Goal: Task Accomplishment & Management: Manage account settings

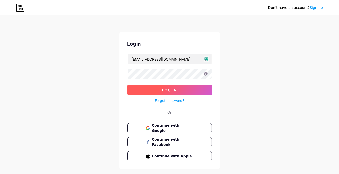
click at [164, 89] on span "Log In" at bounding box center [169, 90] width 15 height 4
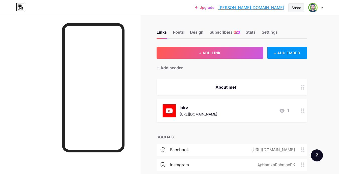
click at [296, 9] on div "Share" at bounding box center [296, 7] width 10 height 5
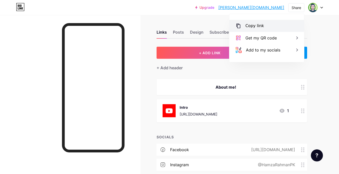
click at [263, 25] on div "Copy link" at bounding box center [266, 26] width 75 height 12
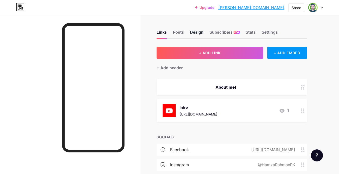
click at [196, 31] on div "Design" at bounding box center [197, 33] width 14 height 9
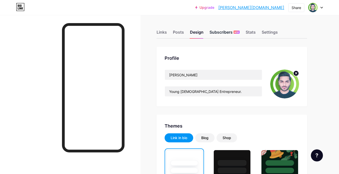
click at [219, 33] on div "Subscribers NEW" at bounding box center [224, 33] width 30 height 9
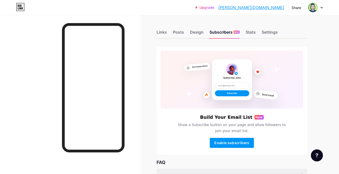
scroll to position [65, 0]
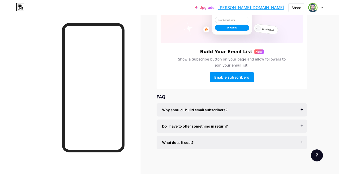
drag, startPoint x: 186, startPoint y: 83, endPoint x: 166, endPoint y: 77, distance: 21.2
click at [166, 77] on div "Enable subscribers" at bounding box center [232, 77] width 142 height 10
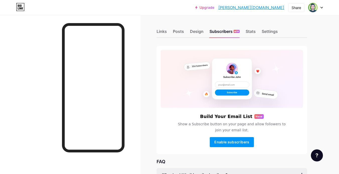
scroll to position [0, 0]
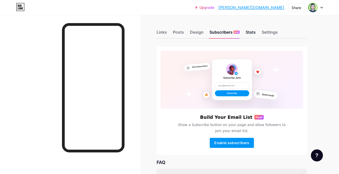
click at [250, 34] on div "Stats" at bounding box center [251, 33] width 10 height 9
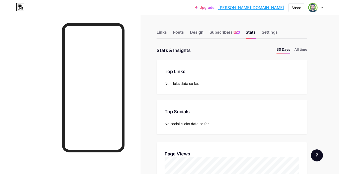
drag, startPoint x: 216, startPoint y: 60, endPoint x: 199, endPoint y: 55, distance: 17.8
drag, startPoint x: 223, startPoint y: 56, endPoint x: 202, endPoint y: 51, distance: 21.9
click at [202, 51] on div "Stats & Insights Page Stats 30 Days All time" at bounding box center [231, 50] width 150 height 7
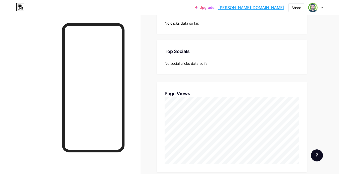
scroll to position [0, 0]
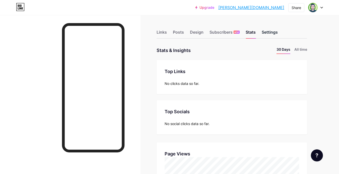
click at [263, 33] on div "Settings" at bounding box center [270, 33] width 16 height 9
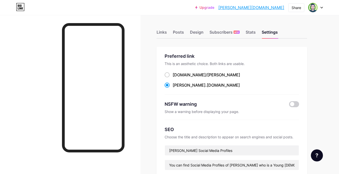
drag, startPoint x: 216, startPoint y: 42, endPoint x: 195, endPoint y: 43, distance: 20.6
click at [165, 33] on div "Links" at bounding box center [161, 33] width 10 height 9
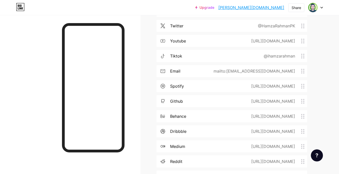
scroll to position [154, 0]
click at [294, 71] on div "mailto:[EMAIL_ADDRESS][DOMAIN_NAME]" at bounding box center [253, 70] width 96 height 6
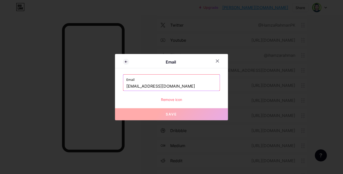
drag, startPoint x: 130, startPoint y: 87, endPoint x: 126, endPoint y: 86, distance: 4.3
click at [126, 86] on input "[EMAIL_ADDRESS][DOMAIN_NAME]" at bounding box center [171, 86] width 90 height 9
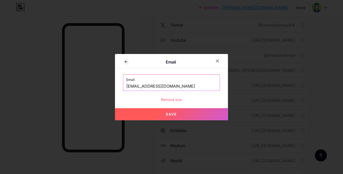
click at [171, 114] on span "Save" at bounding box center [171, 114] width 11 height 4
type input "mailto:[EMAIL_ADDRESS][DOMAIN_NAME]"
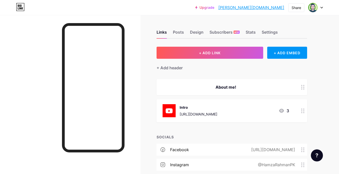
scroll to position [108, 0]
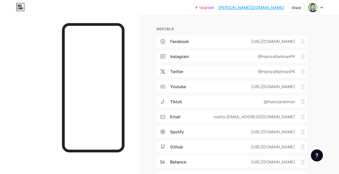
click at [274, 55] on div "@HamzaRahmanPK" at bounding box center [275, 56] width 51 height 6
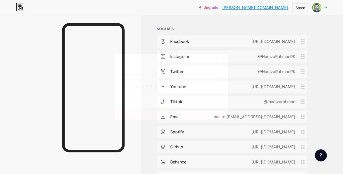
click at [163, 86] on input "HamzaRahmanPK" at bounding box center [171, 86] width 90 height 9
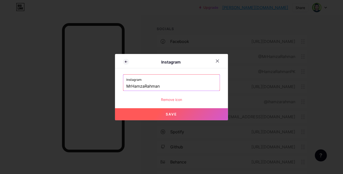
click at [165, 106] on div "Instagram Instagram MrHamzaRahman Remove icon Save" at bounding box center [171, 87] width 113 height 66
click at [182, 112] on button "Save" at bounding box center [171, 114] width 113 height 12
type input "[URL][DOMAIN_NAME]"
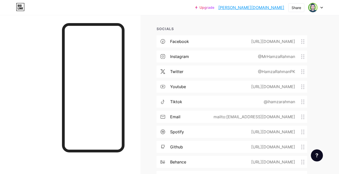
click at [280, 71] on div "@HamzaRahmanPK" at bounding box center [275, 71] width 51 height 6
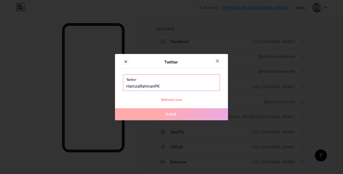
click at [191, 83] on input "HamzaRahmanPK" at bounding box center [171, 86] width 90 height 9
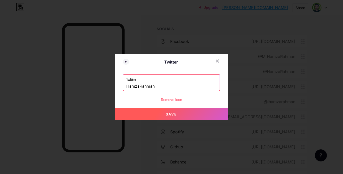
paste input "MrHamzaRahman"
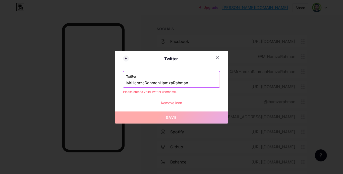
paste input "text"
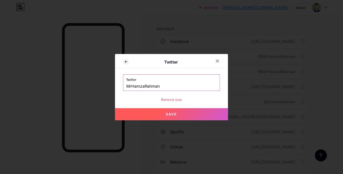
click at [175, 116] on span "Save" at bounding box center [171, 114] width 11 height 4
type input "[URL][DOMAIN_NAME]"
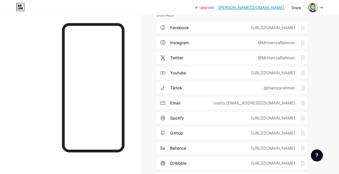
scroll to position [0, 0]
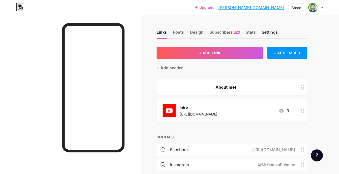
click at [267, 35] on div "Settings" at bounding box center [270, 33] width 16 height 9
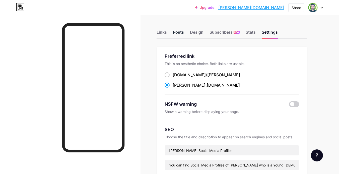
click at [182, 35] on div "Posts" at bounding box center [178, 33] width 11 height 9
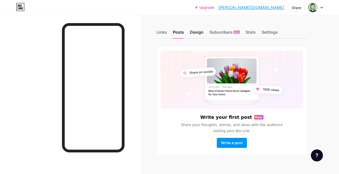
click at [193, 35] on div "Design" at bounding box center [197, 33] width 14 height 9
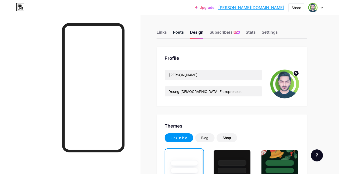
click at [176, 33] on div "Posts" at bounding box center [178, 33] width 11 height 9
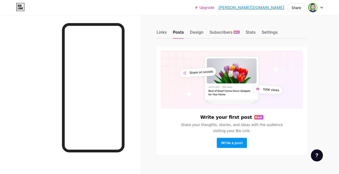
click at [161, 29] on div "Links Posts Design Subscribers NEW Stats Settings" at bounding box center [231, 30] width 150 height 18
